Goal: Task Accomplishment & Management: Manage account settings

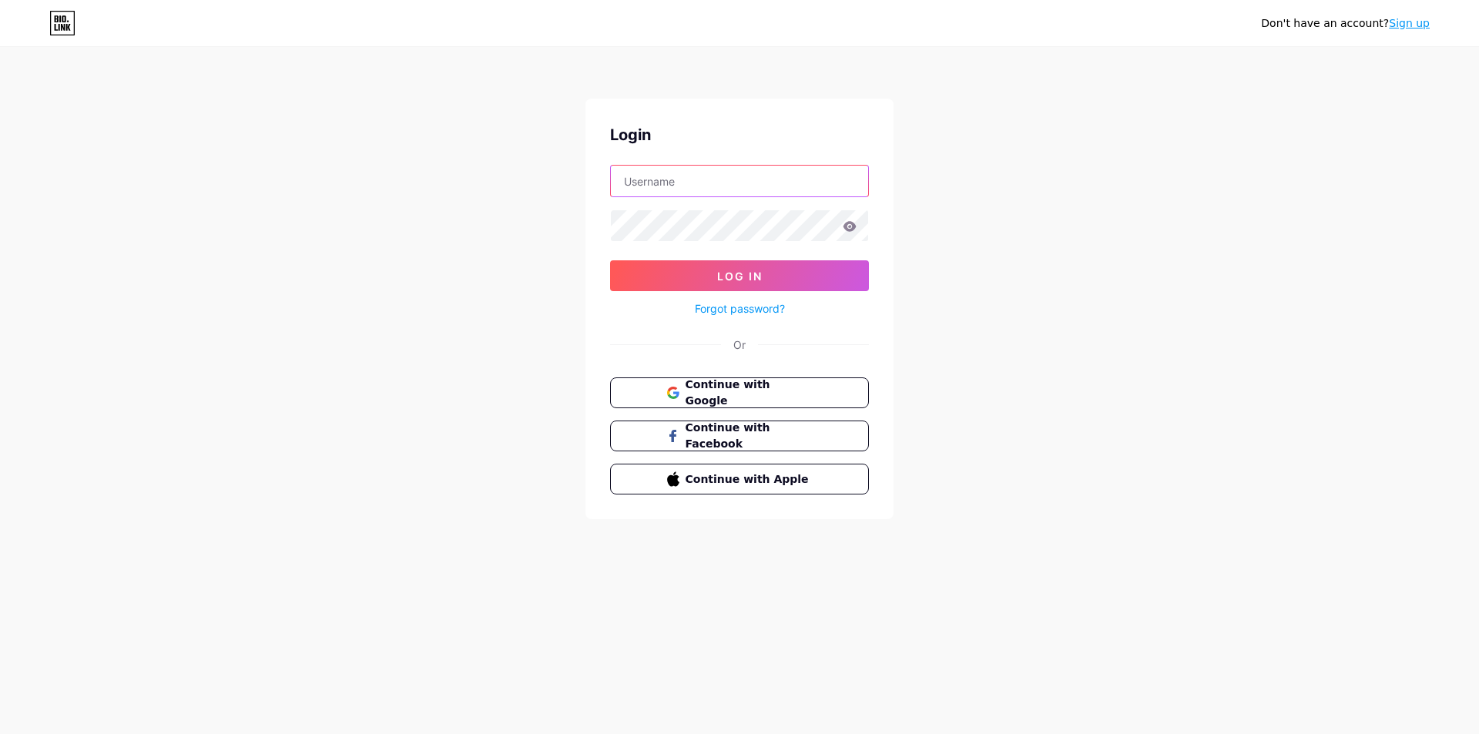
click at [673, 180] on input "text" at bounding box center [739, 181] width 257 height 31
type input "[EMAIL_ADDRESS][PERSON_NAME][DOMAIN_NAME]"
click at [610, 260] on button "Log In" at bounding box center [739, 275] width 259 height 31
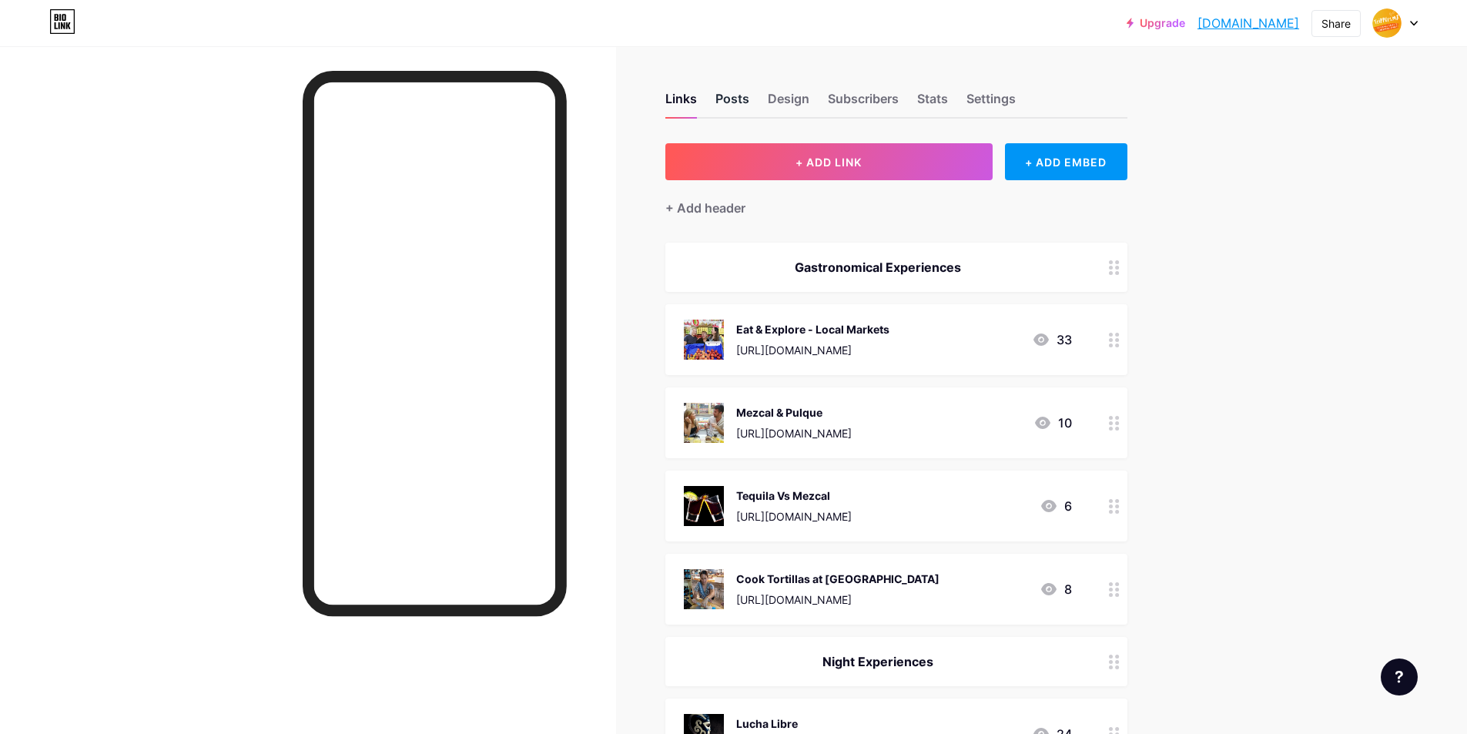
click at [737, 95] on div "Posts" at bounding box center [732, 103] width 34 height 28
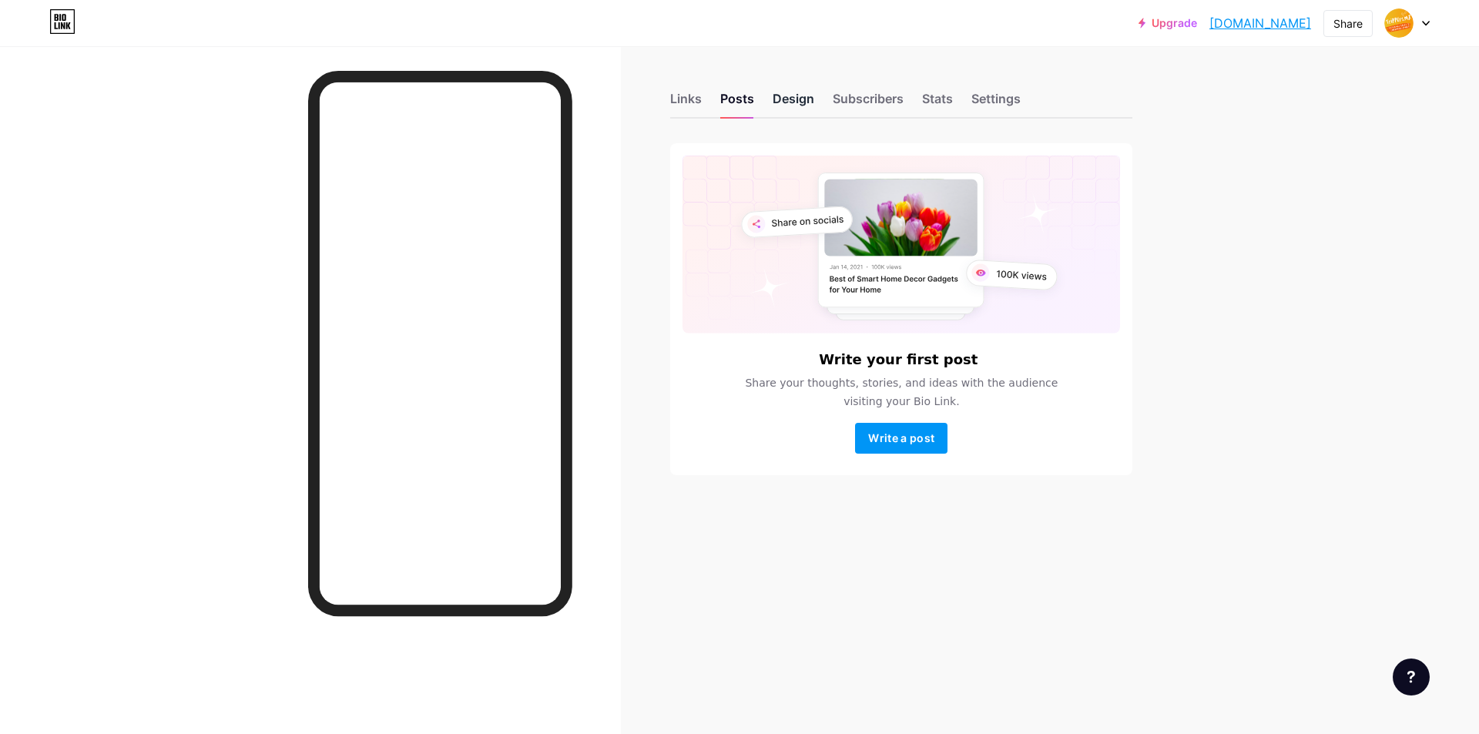
click at [788, 102] on div "Design" at bounding box center [793, 103] width 42 height 28
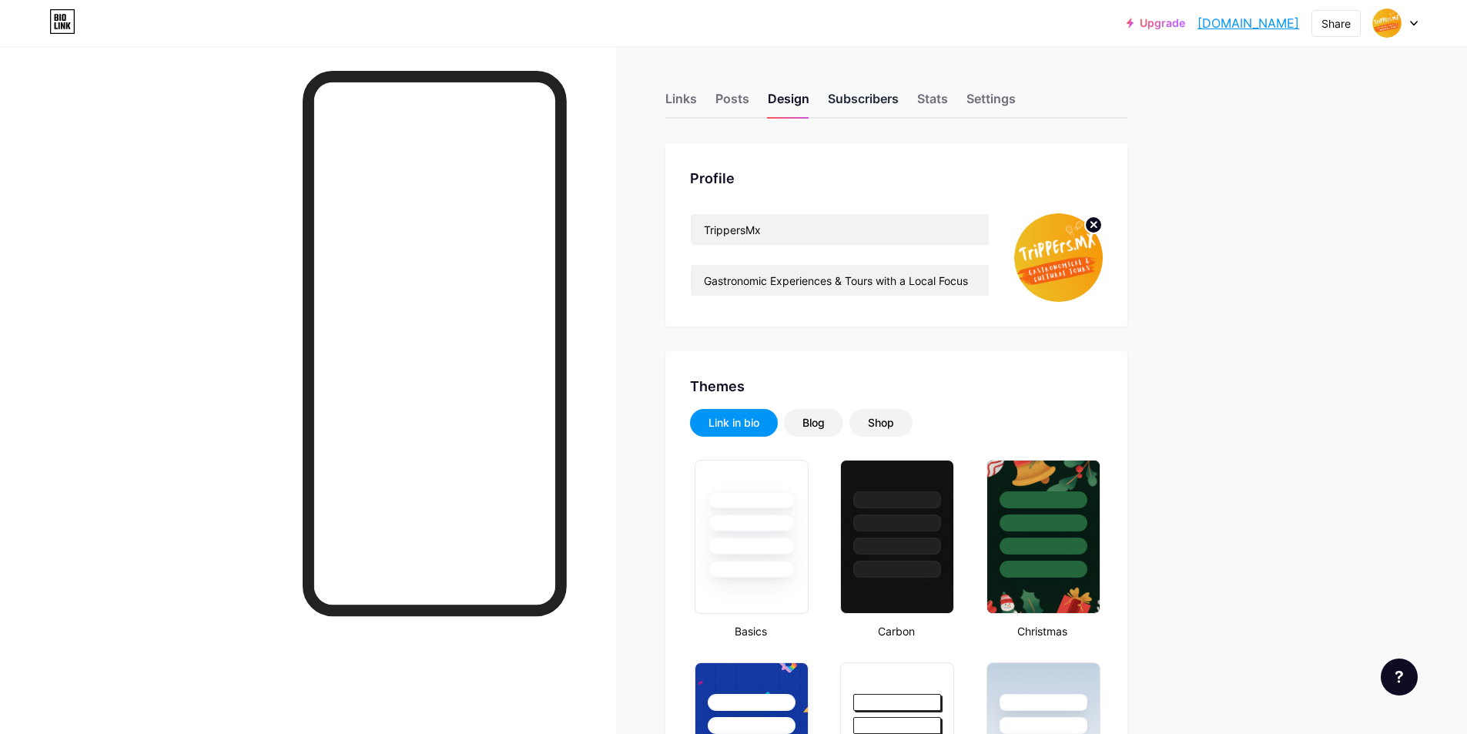
click at [856, 91] on div "Subscribers" at bounding box center [863, 103] width 71 height 28
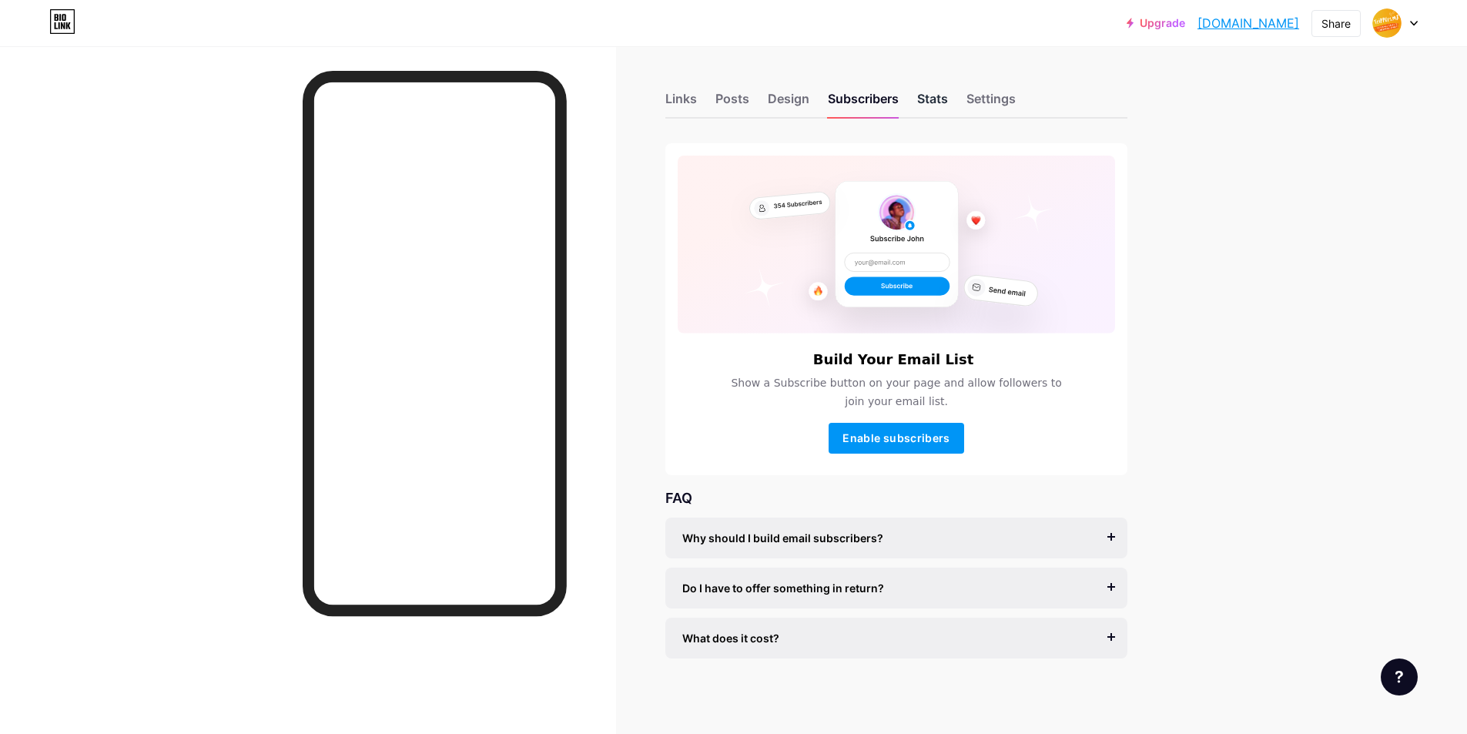
click at [944, 95] on div "Stats" at bounding box center [932, 103] width 31 height 28
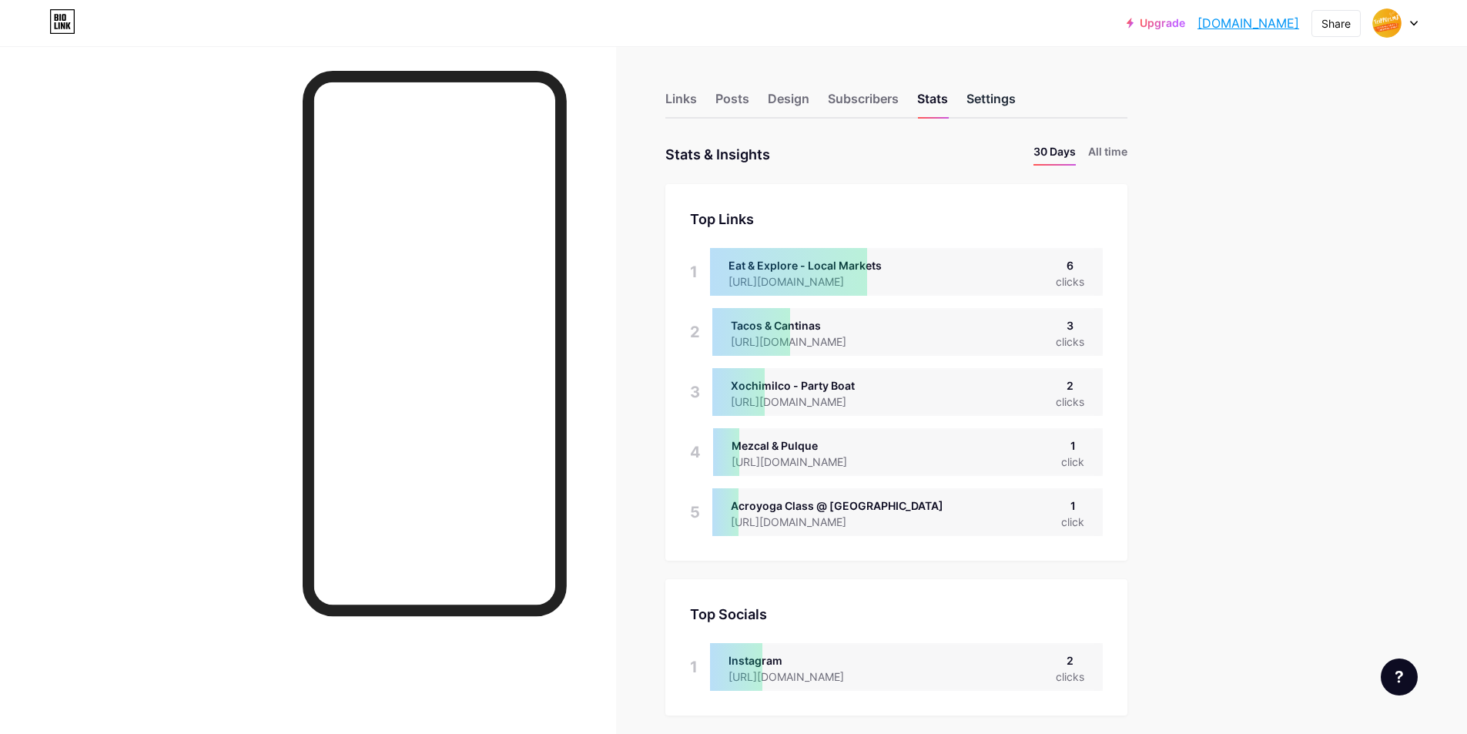
click at [1013, 103] on div "Settings" at bounding box center [990, 103] width 49 height 28
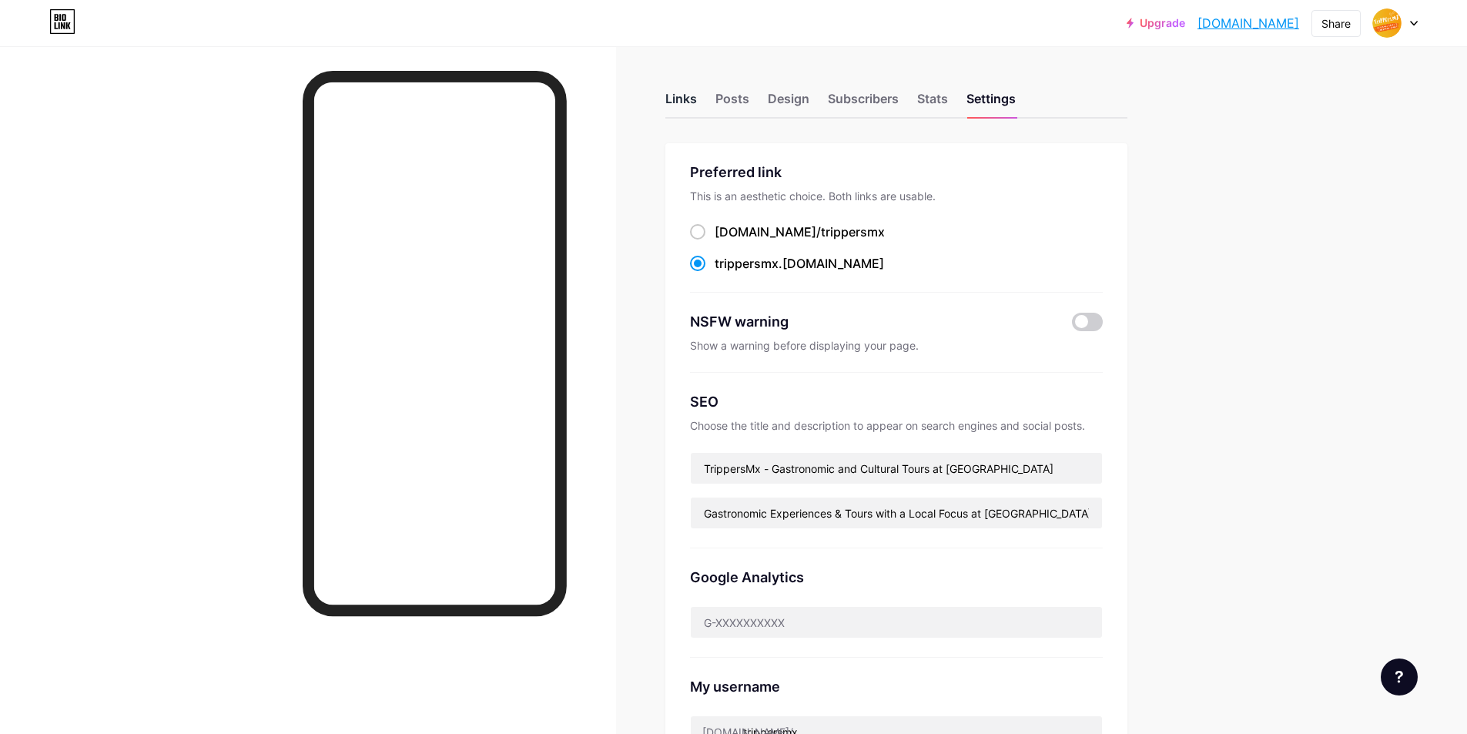
click at [695, 98] on div "Links" at bounding box center [681, 103] width 32 height 28
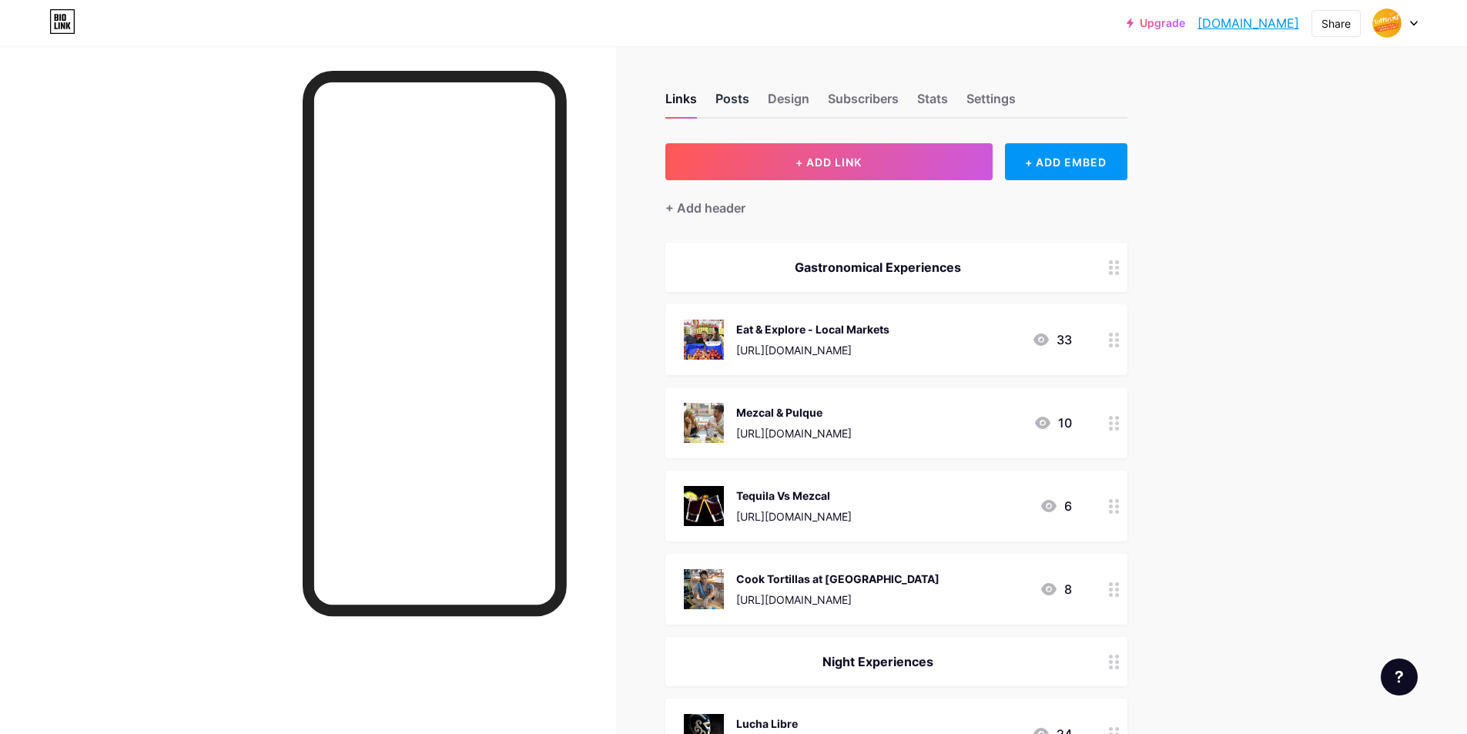
click at [727, 95] on div "Posts" at bounding box center [732, 103] width 34 height 28
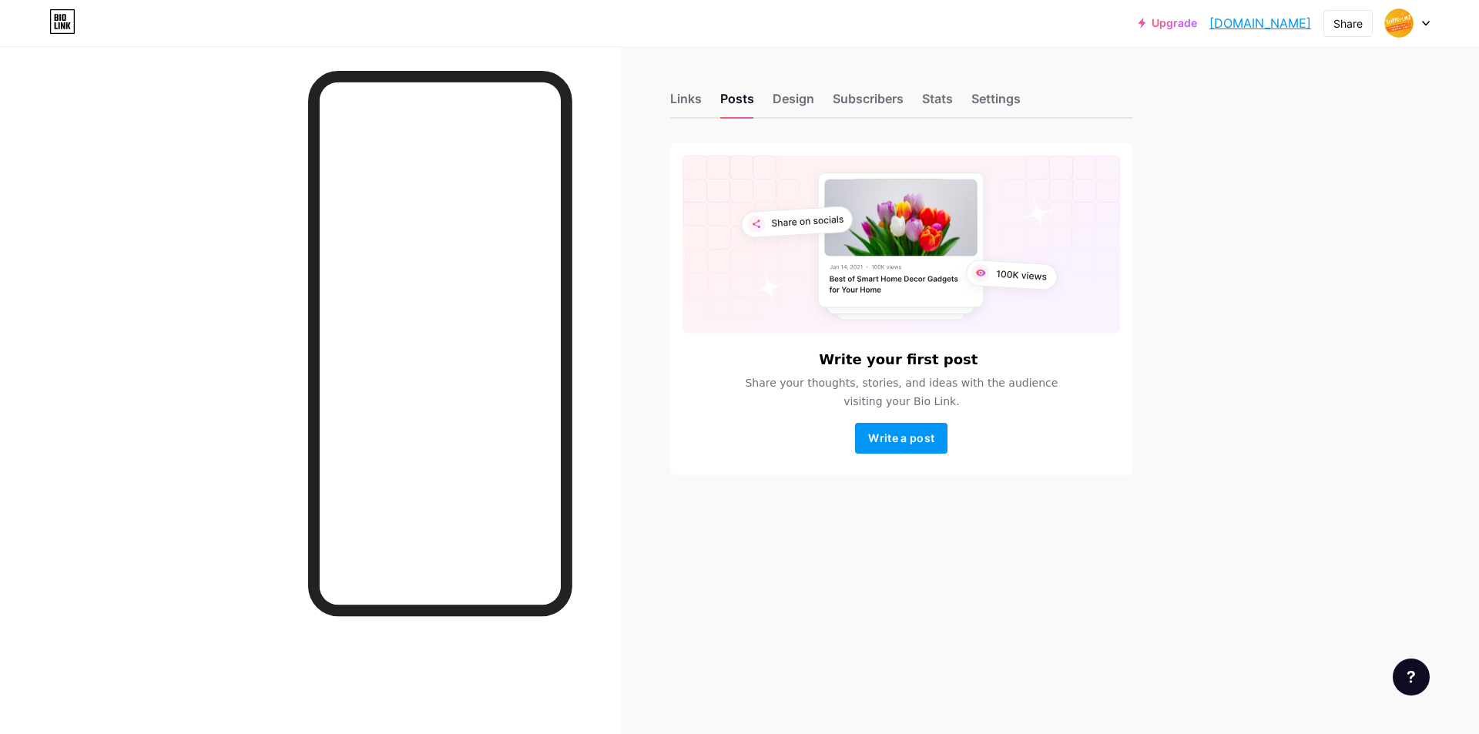
click at [1166, 20] on link "Upgrade" at bounding box center [1167, 23] width 59 height 12
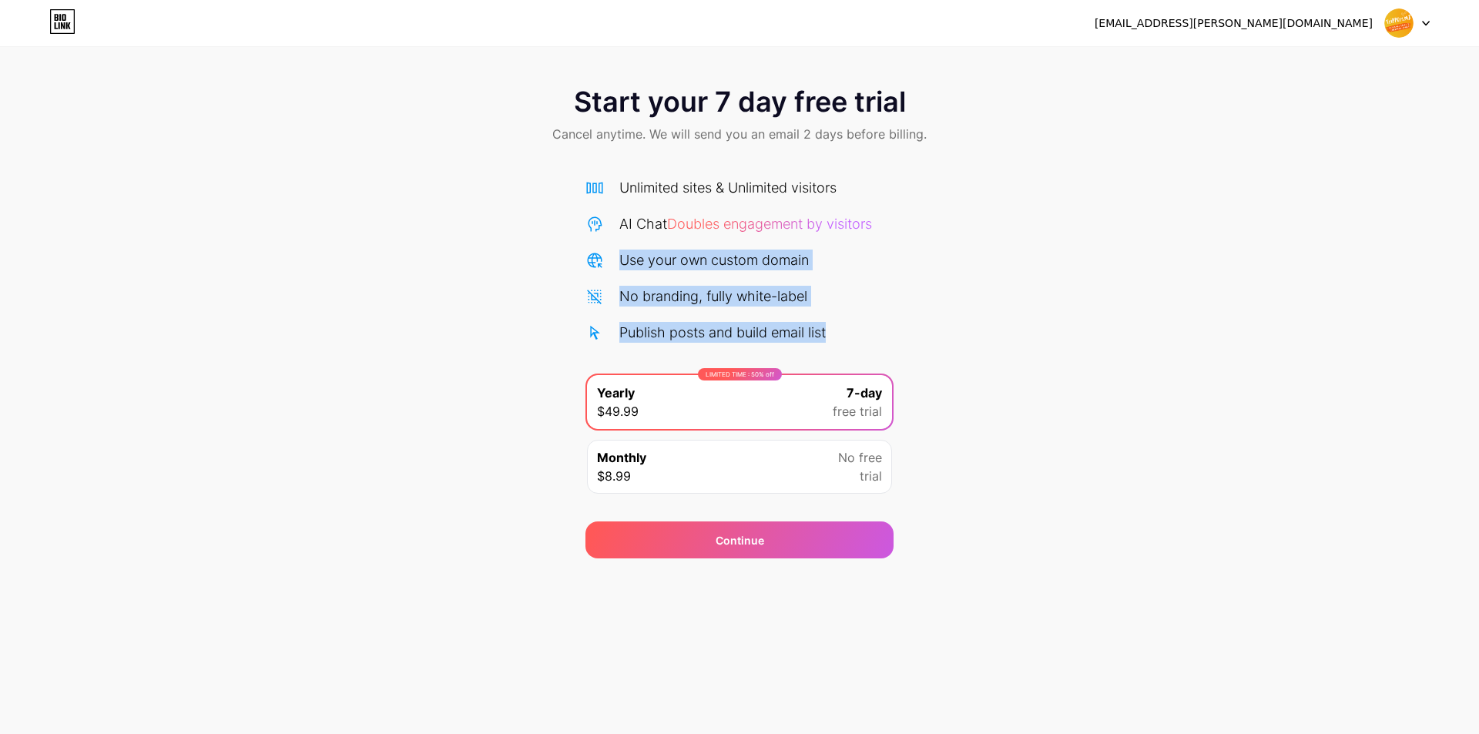
drag, startPoint x: 623, startPoint y: 260, endPoint x: 835, endPoint y: 316, distance: 218.9
click at [835, 316] on div "Unlimited sites & Unlimited visitors AI Chat Doubles engagement by visitors Use…" at bounding box center [739, 260] width 308 height 166
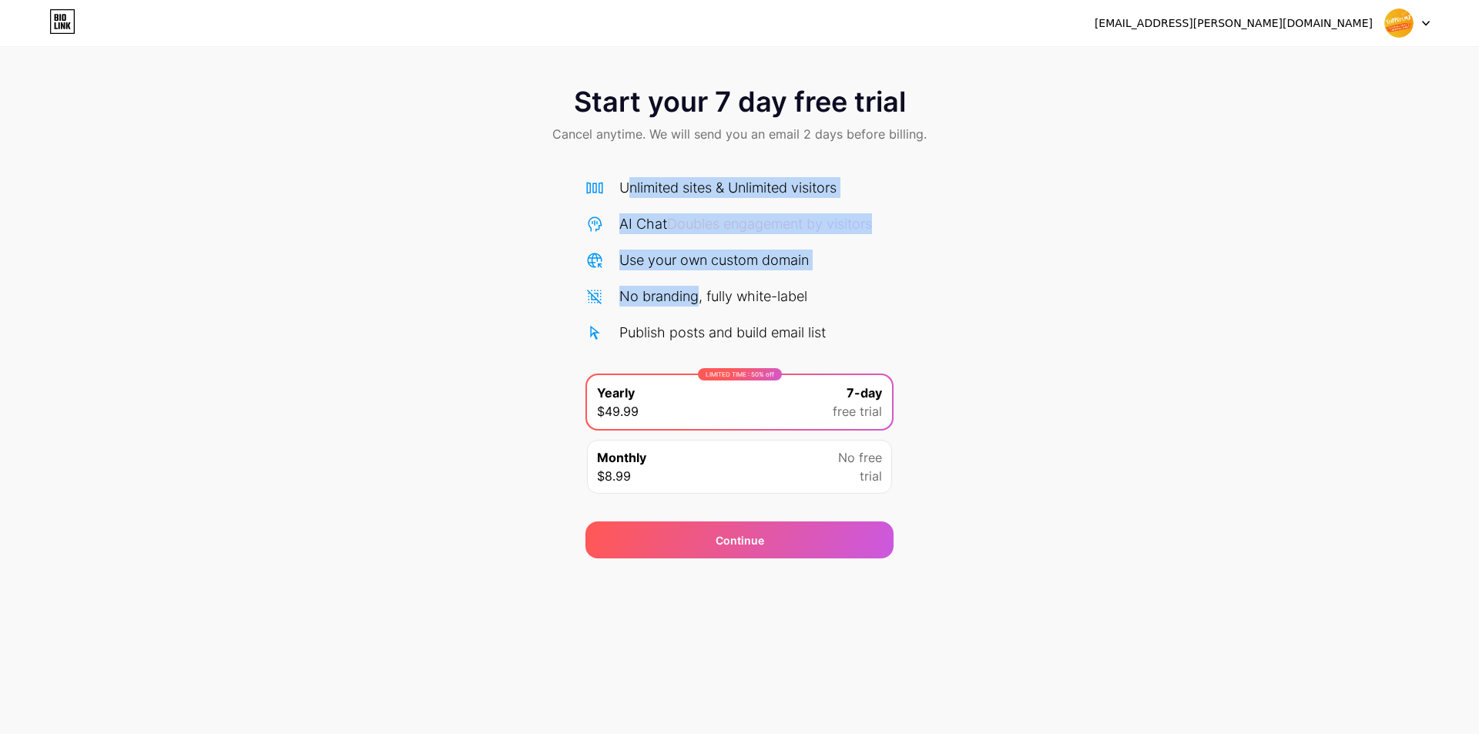
drag, startPoint x: 627, startPoint y: 189, endPoint x: 697, endPoint y: 283, distance: 117.8
click at [697, 283] on div "Unlimited sites & Unlimited visitors AI Chat Doubles engagement by visitors Use…" at bounding box center [739, 260] width 308 height 166
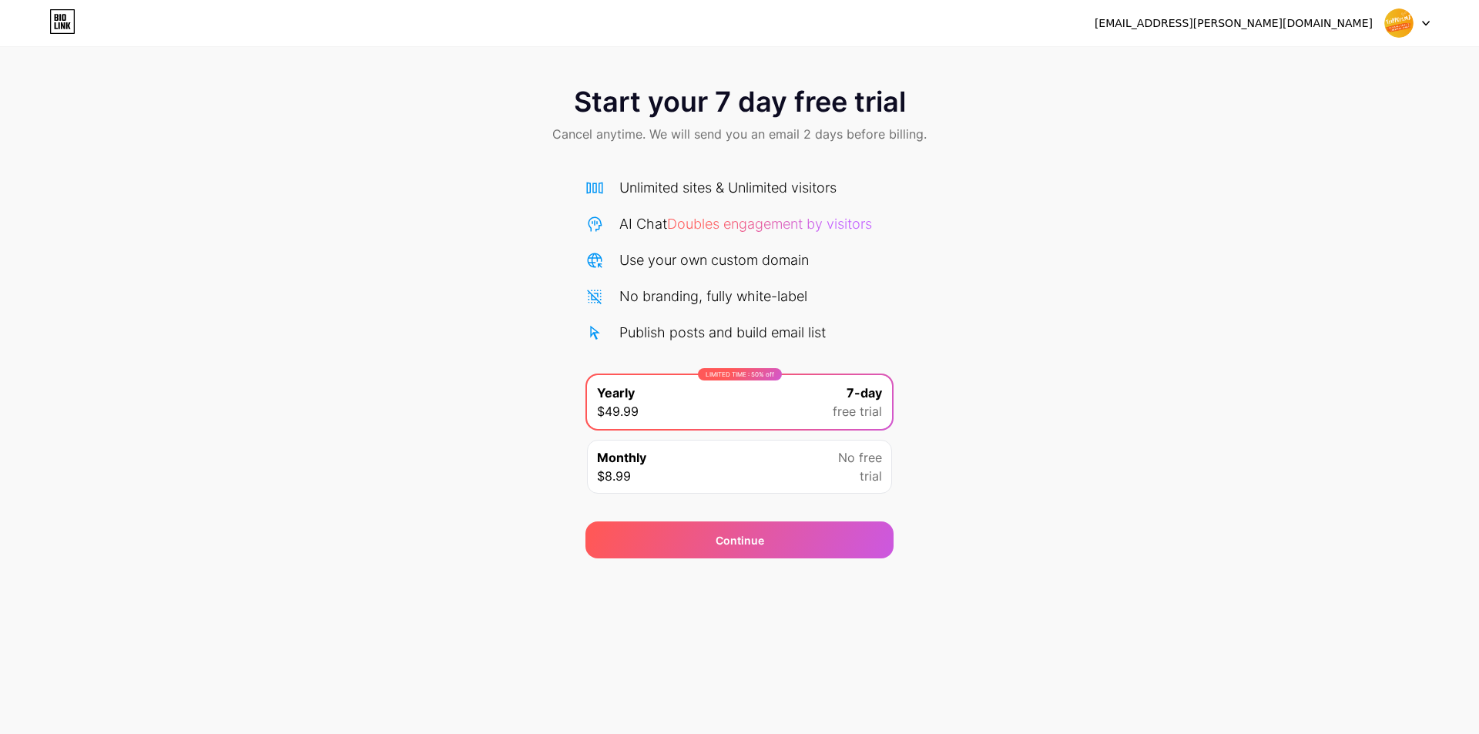
click at [594, 189] on icon at bounding box center [594, 188] width 18 height 18
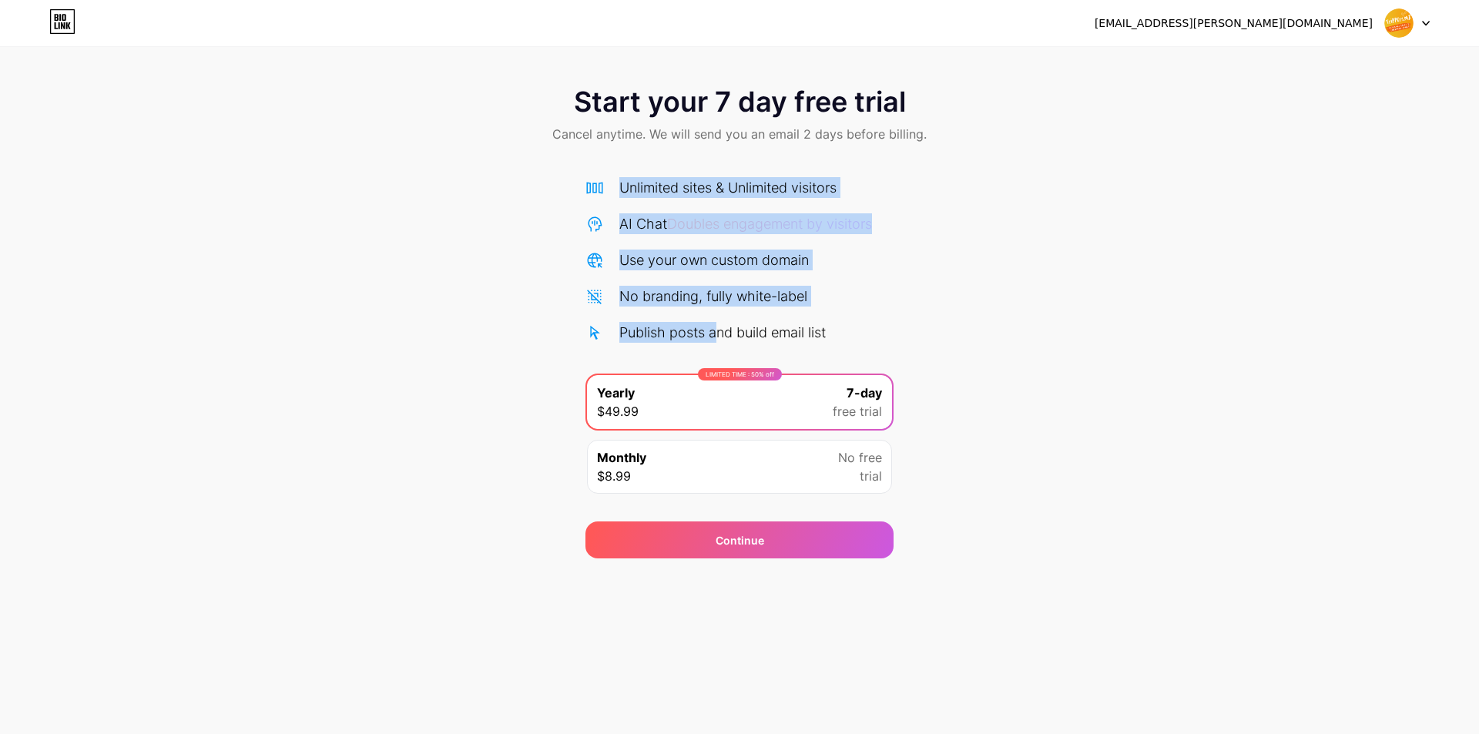
drag, startPoint x: 621, startPoint y: 189, endPoint x: 718, endPoint y: 324, distance: 166.2
click at [718, 324] on div "Unlimited sites & Unlimited visitors AI Chat Doubles engagement by visitors Use…" at bounding box center [739, 260] width 308 height 166
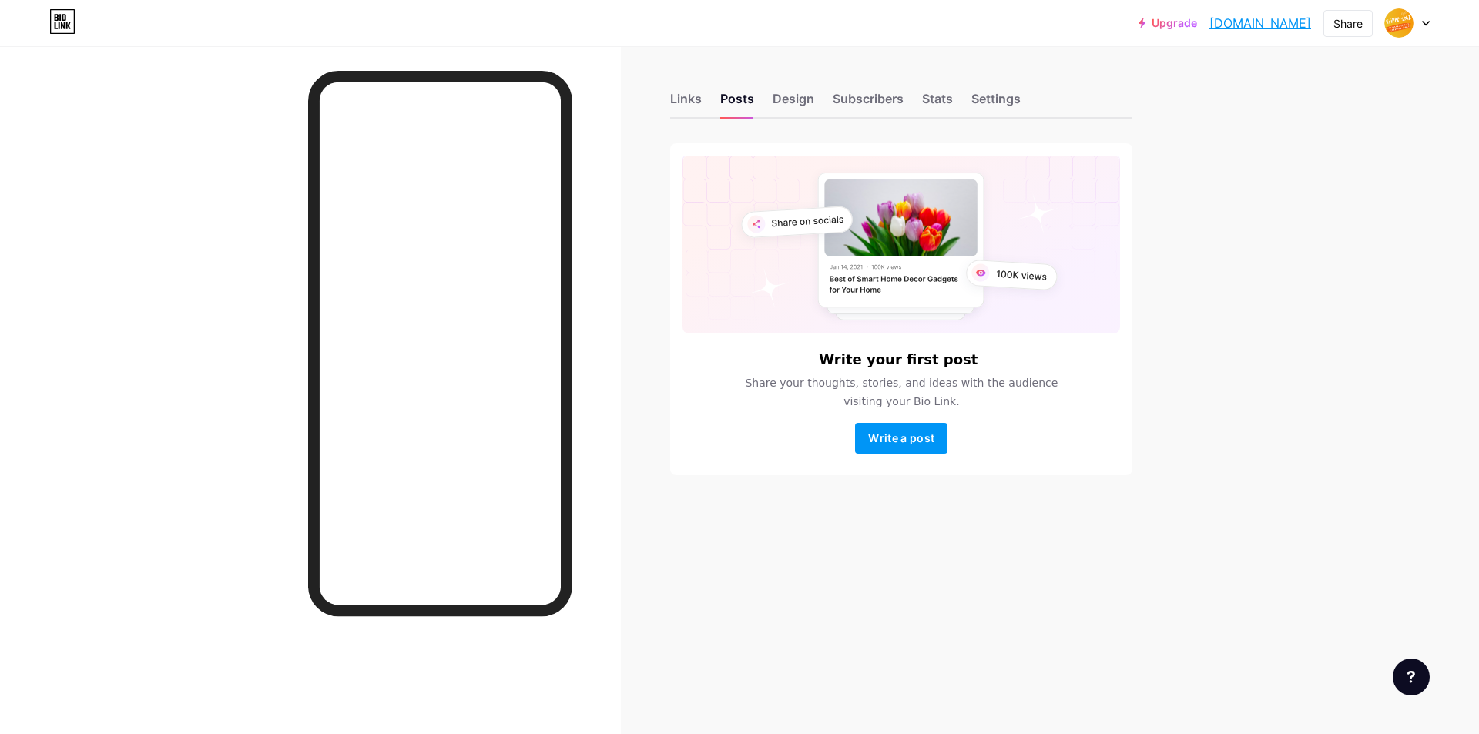
click at [1425, 24] on icon at bounding box center [1425, 24] width 6 height 4
click at [1321, 135] on div "+ Add a new page" at bounding box center [1334, 133] width 172 height 15
